Goal: Navigation & Orientation: Go to known website

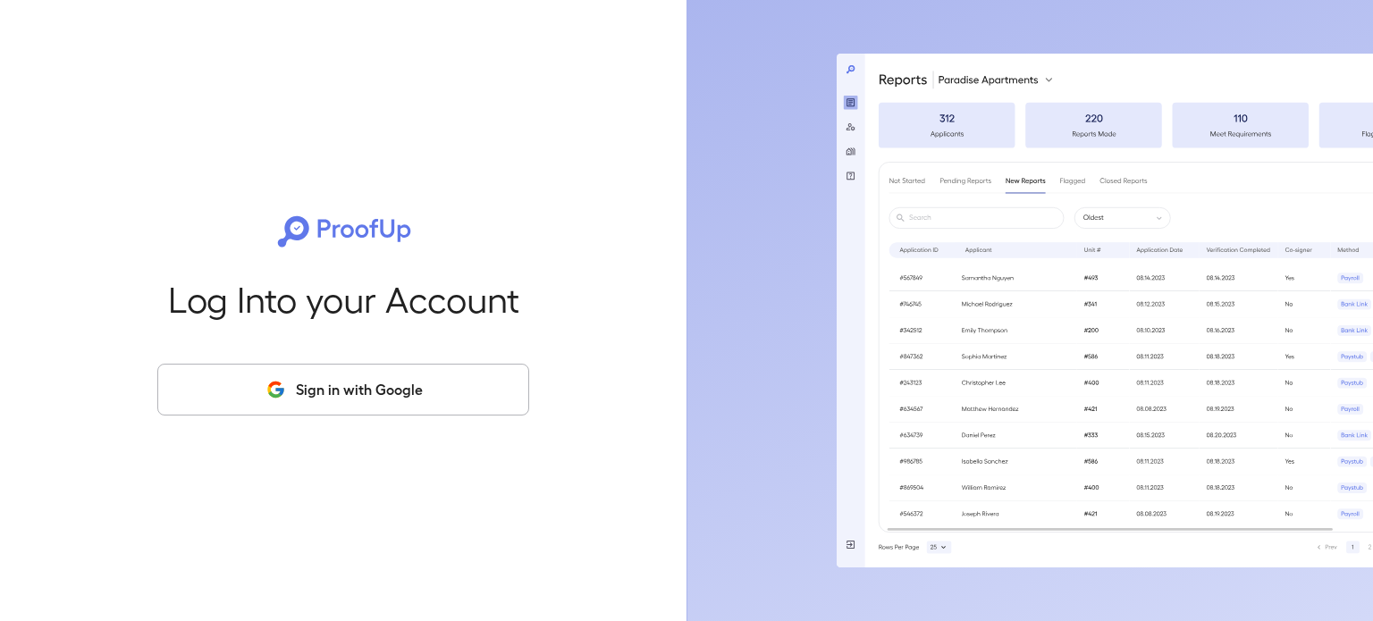
click at [372, 375] on button "Sign in with Google" at bounding box center [343, 390] width 372 height 52
